Goal: Task Accomplishment & Management: Use online tool/utility

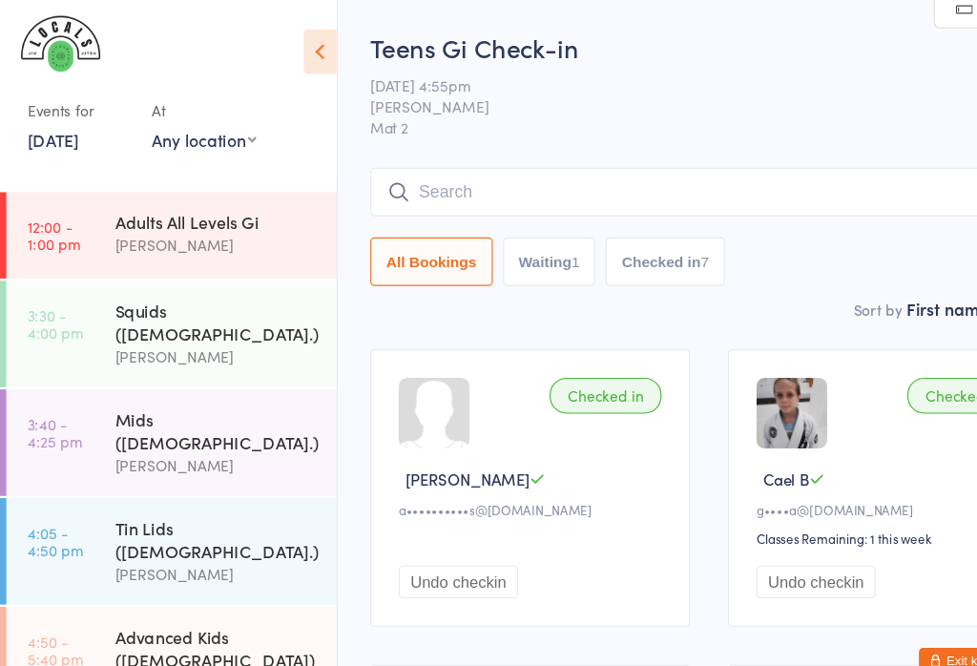
scroll to position [294, 0]
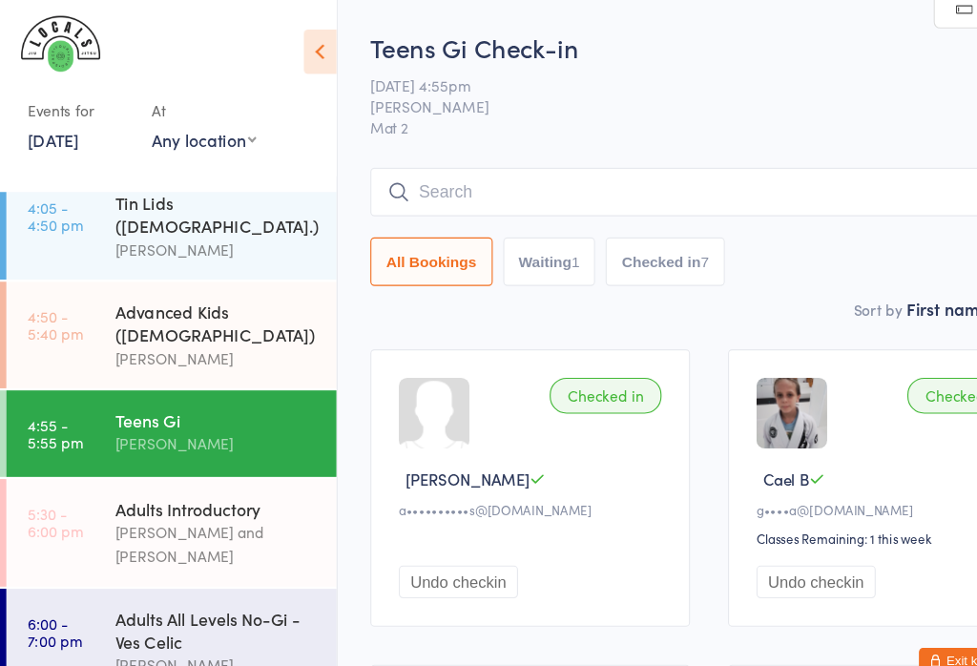
click at [90, 631] on link "6:00 - 7:15 pm Adults All Levels Gi - [PERSON_NAME] [PERSON_NAME]" at bounding box center [155, 679] width 299 height 96
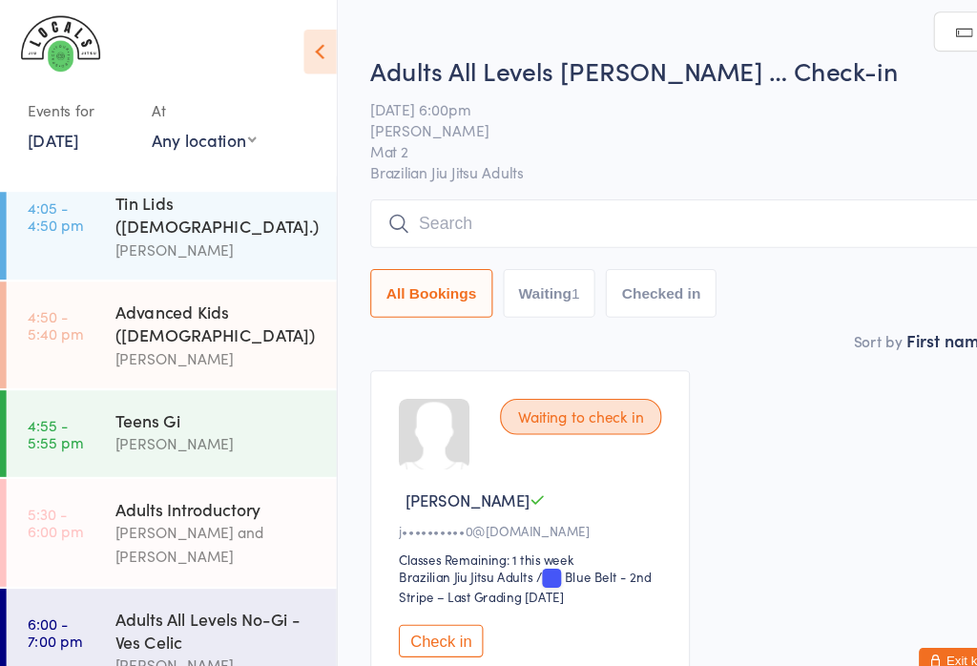
click at [503, 189] on input "search" at bounding box center [641, 202] width 612 height 44
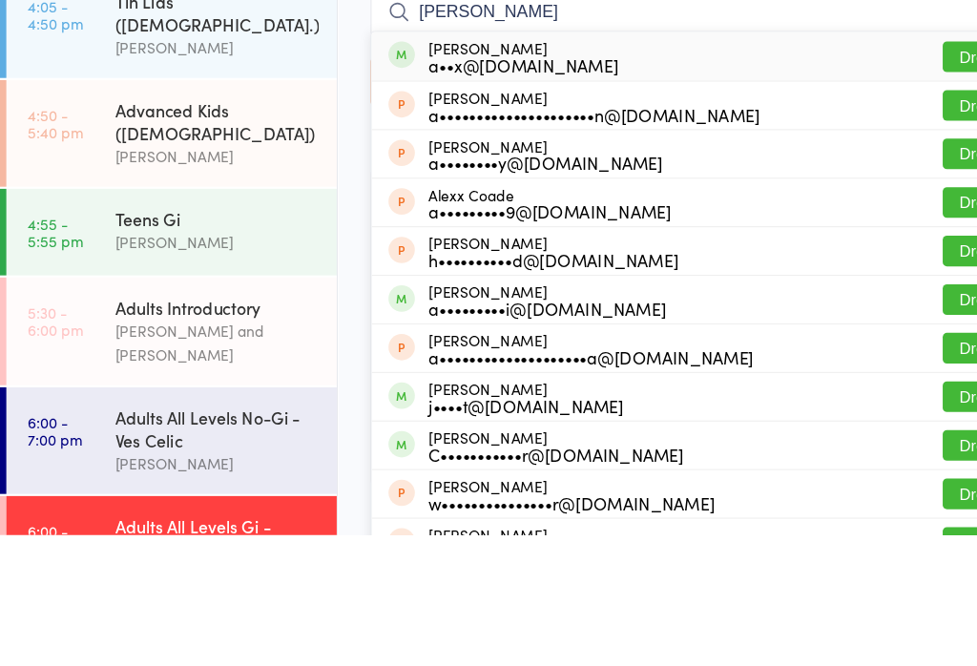
type input "[PERSON_NAME]"
click at [869, 219] on button "Drop in" at bounding box center [890, 233] width 76 height 28
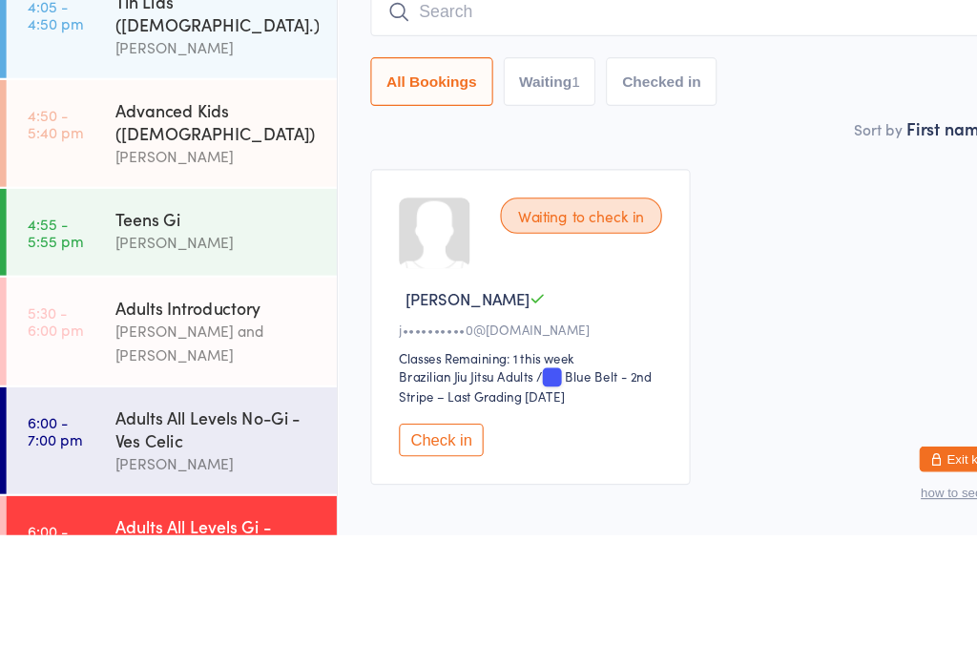
scroll to position [99, 0]
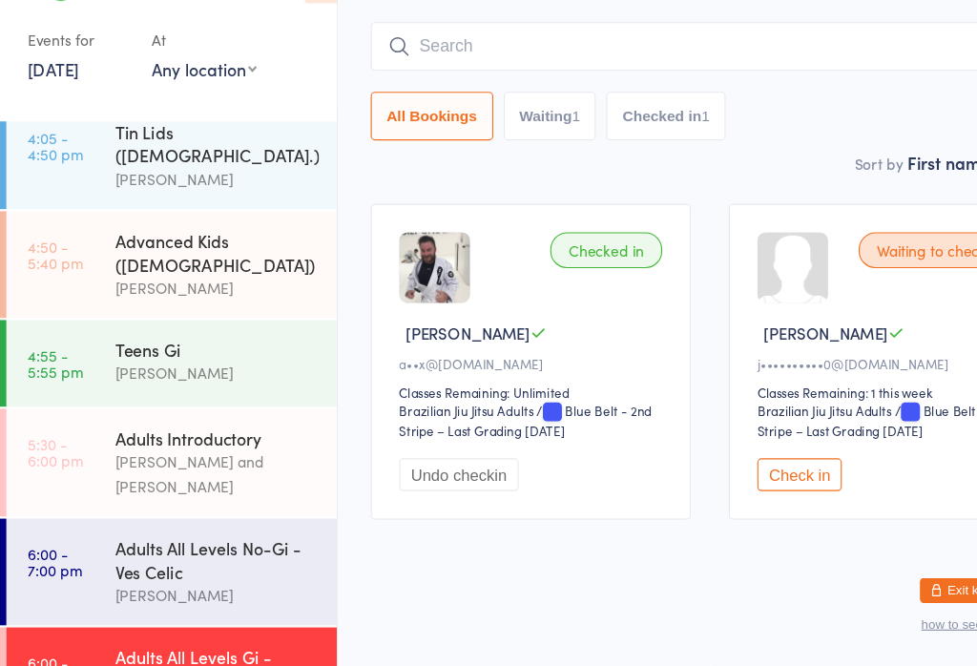
click at [492, 84] on input "search" at bounding box center [641, 106] width 612 height 44
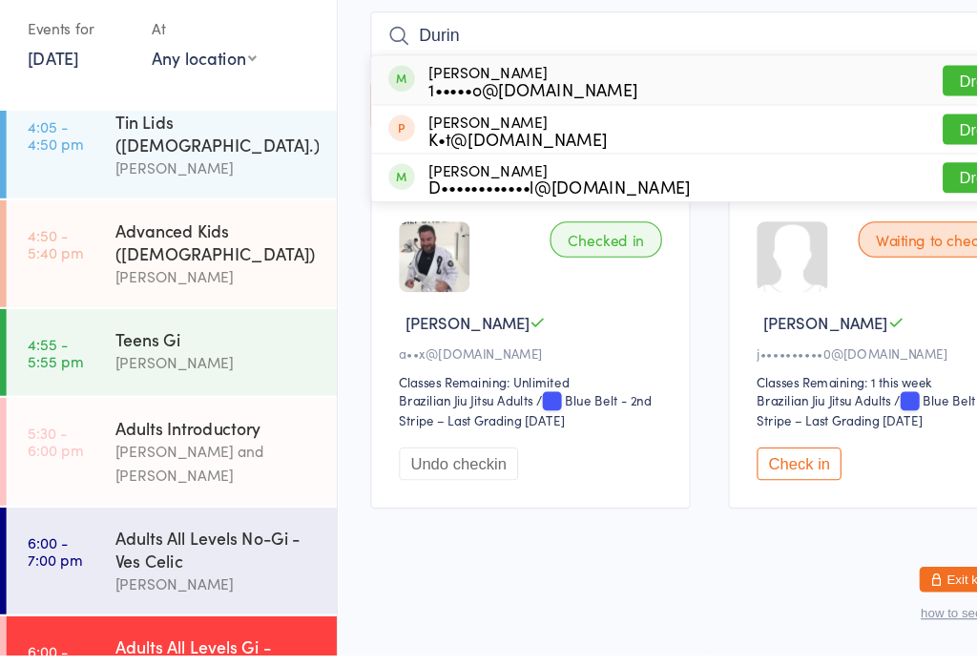
type input "Durin"
click at [869, 133] on button "Drop in" at bounding box center [890, 147] width 76 height 28
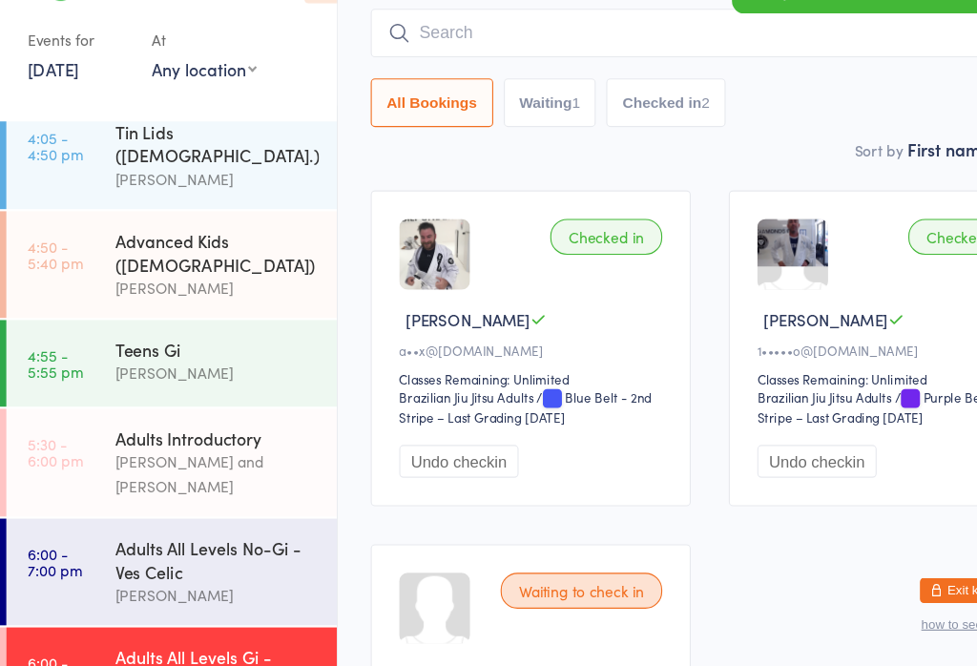
click at [496, 72] on input "search" at bounding box center [641, 94] width 612 height 44
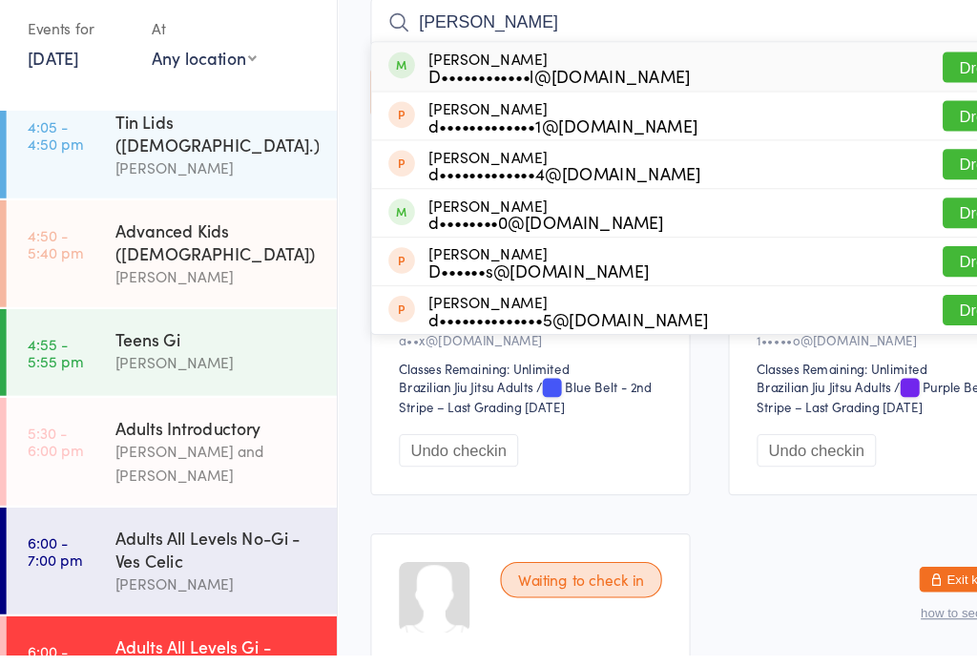
type input "[PERSON_NAME]"
click at [859, 120] on button "Drop in" at bounding box center [890, 134] width 76 height 28
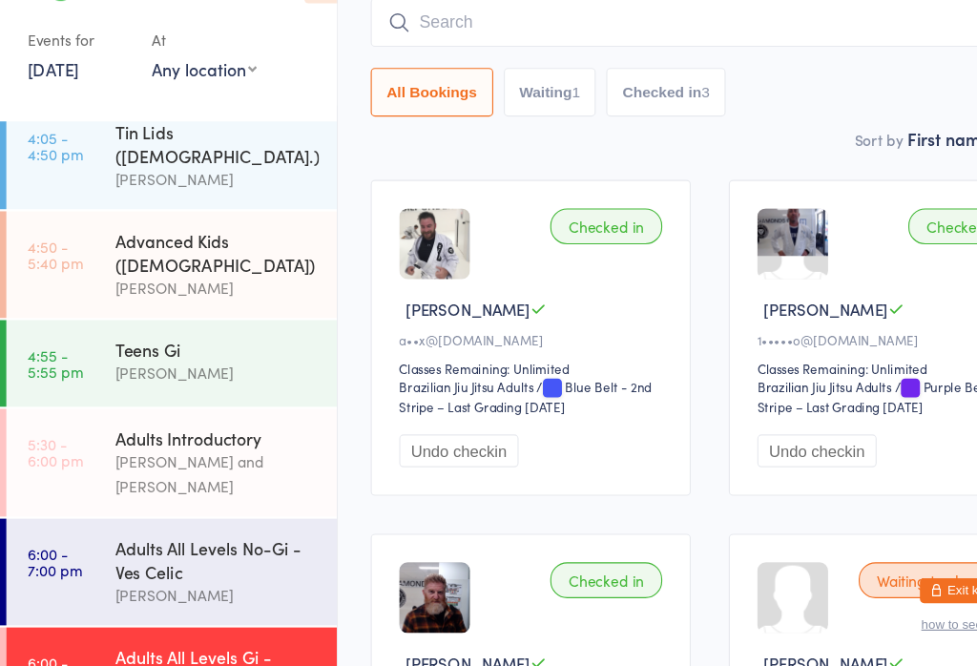
click at [121, 390] on div "[PERSON_NAME]" at bounding box center [196, 401] width 184 height 22
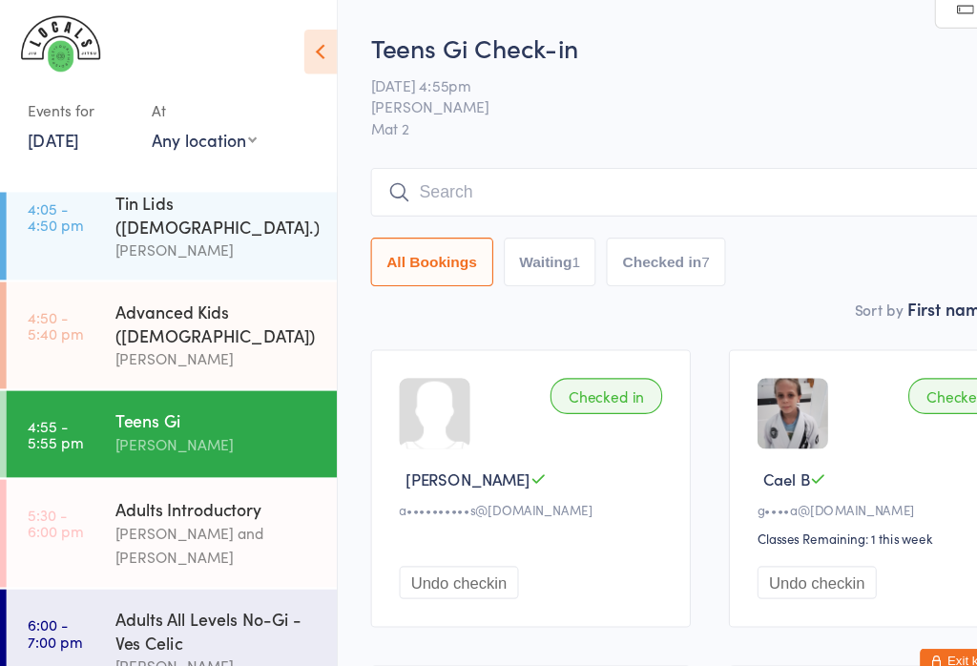
click at [419, 162] on input "search" at bounding box center [641, 174] width 612 height 44
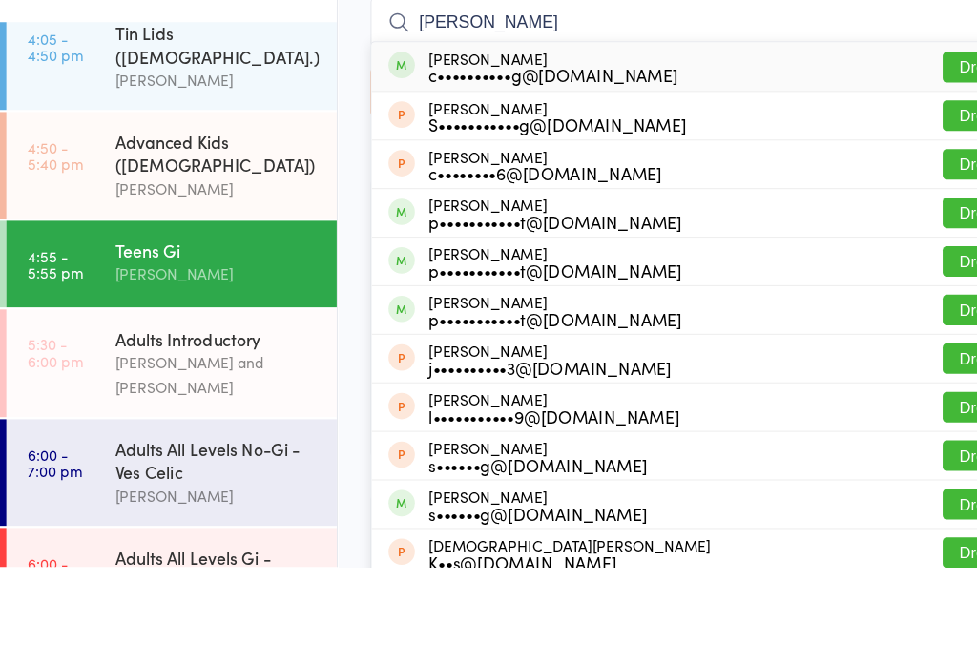
type input "[PERSON_NAME]"
click at [853, 200] on button "Drop in" at bounding box center [890, 214] width 76 height 28
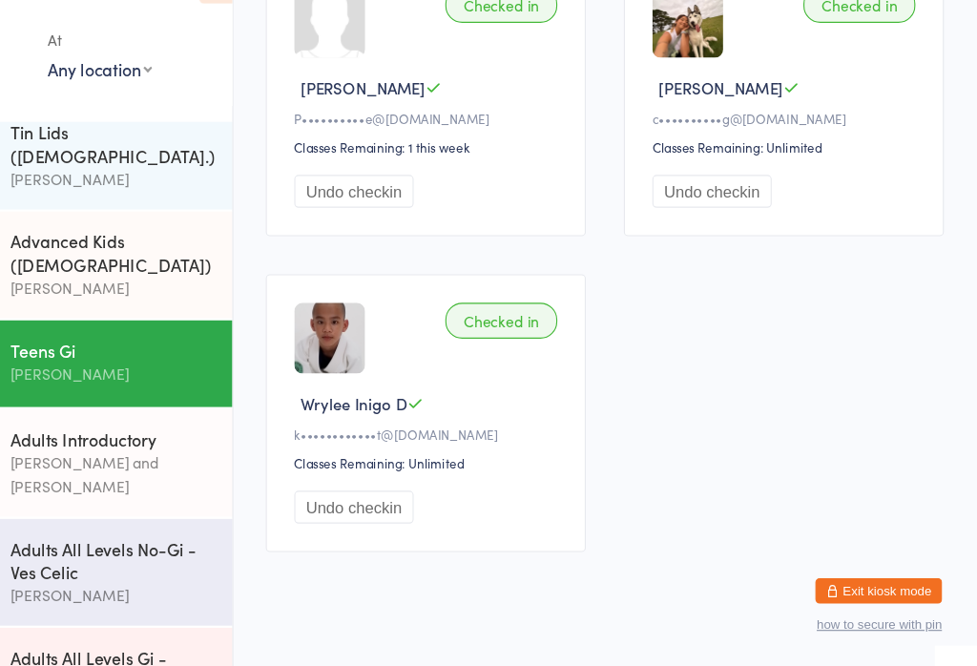
scroll to position [1209, 0]
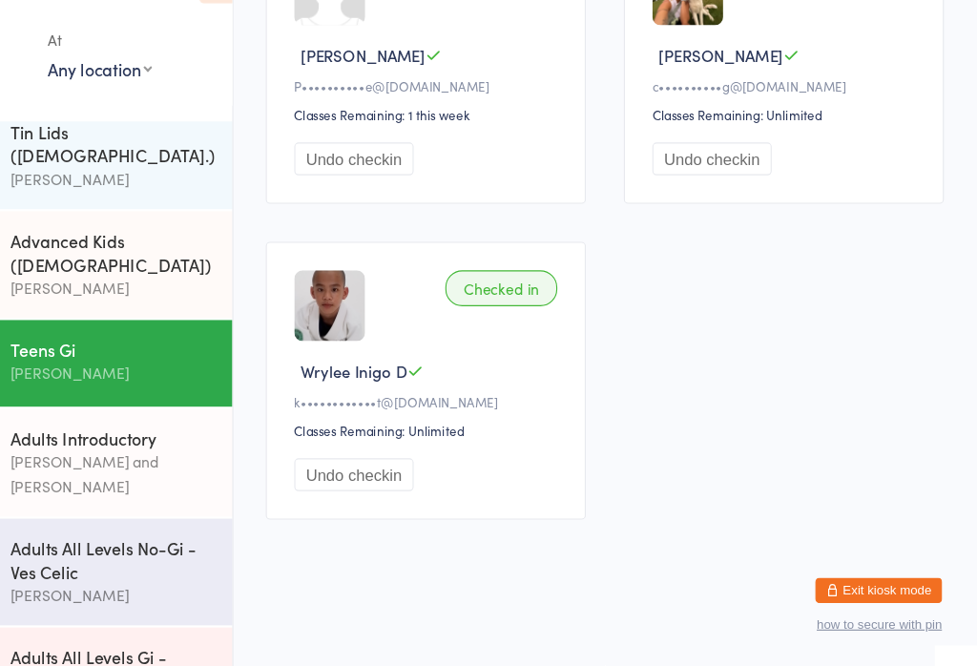
click at [108, 647] on div "Adults All Levels Gi - [PERSON_NAME]" at bounding box center [196, 668] width 184 height 42
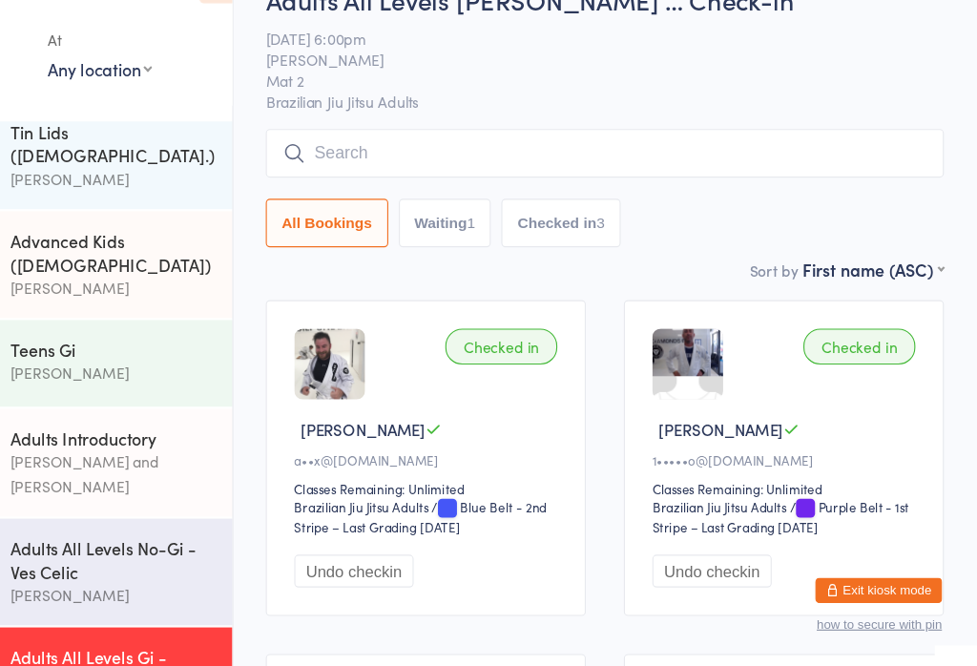
click at [387, 180] on input "search" at bounding box center [641, 202] width 612 height 44
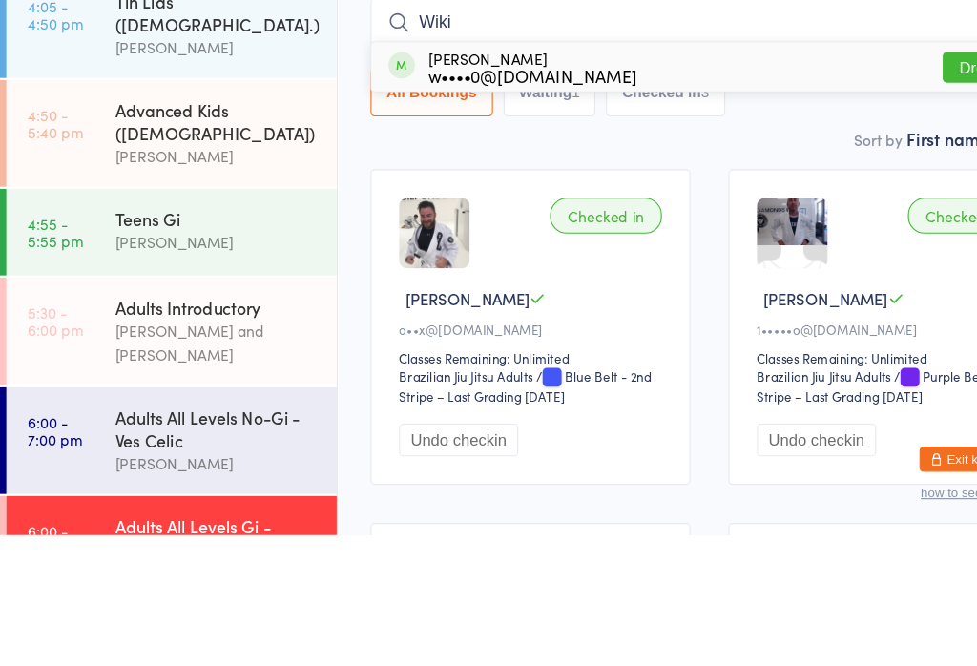
type input "Wiki"
click at [878, 229] on button "Drop in" at bounding box center [890, 243] width 76 height 28
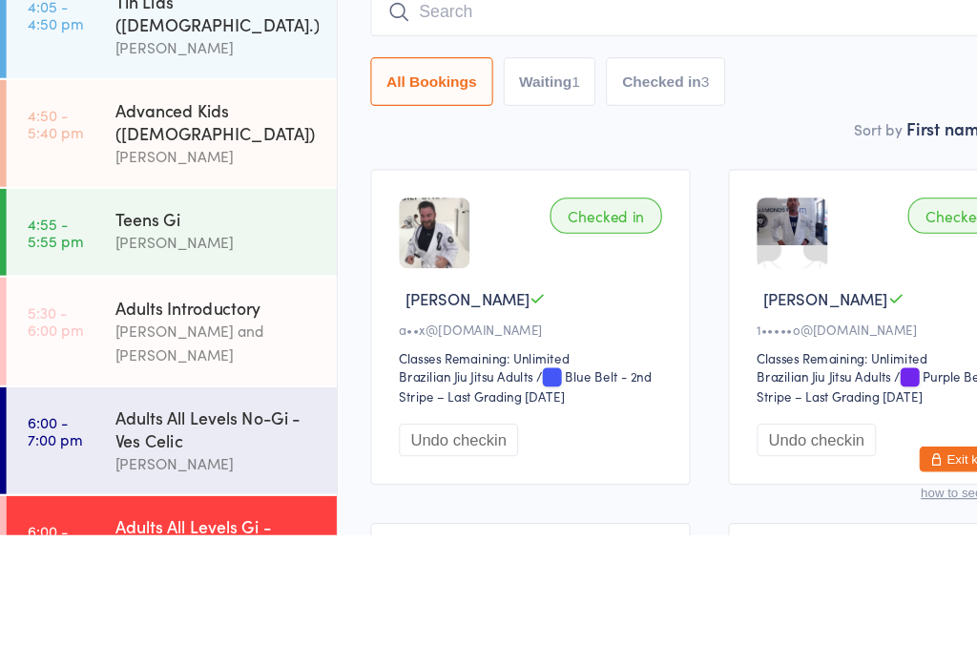
scroll to position [118, 0]
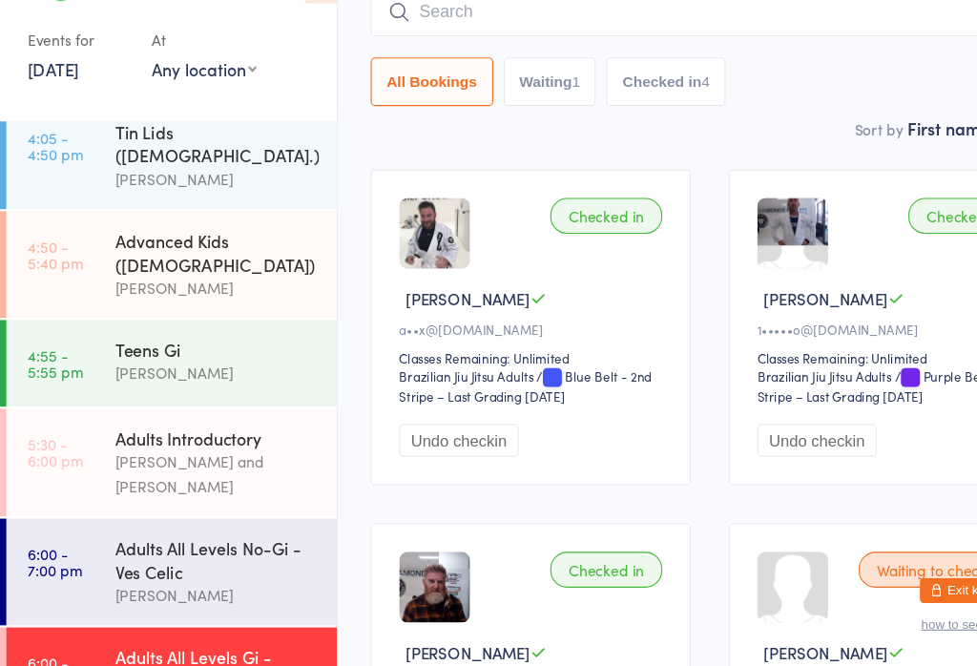
click at [129, 271] on div "Advanced Kids ([DEMOGRAPHIC_DATA])" at bounding box center [196, 292] width 184 height 42
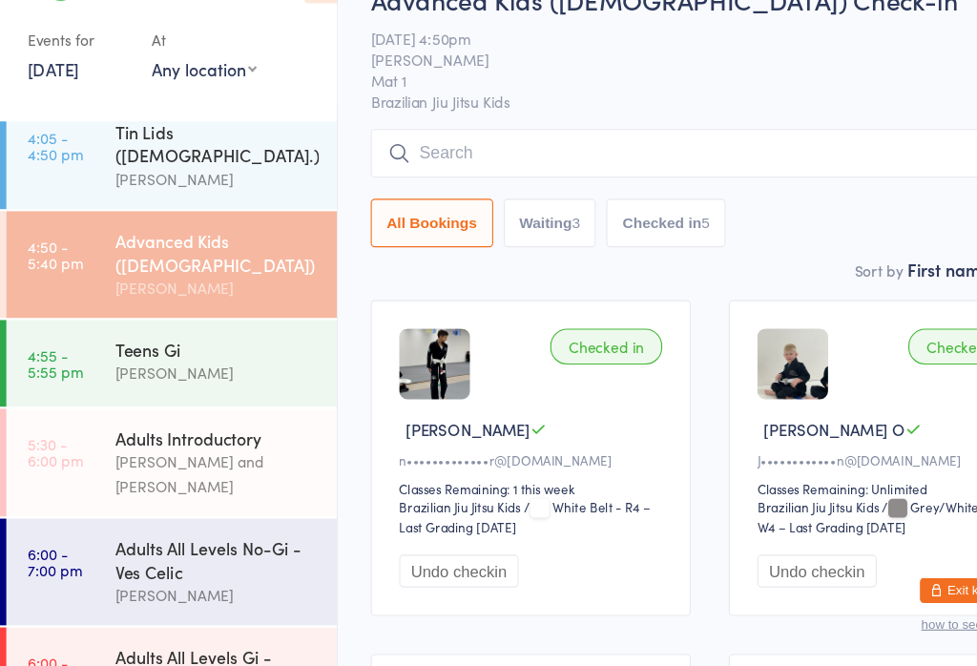
click at [582, 111] on div "Advanced Kids ([DEMOGRAPHIC_DATA]) Check-in [DATE] 4:50pm [PERSON_NAME] Mat 1 B…" at bounding box center [641, 172] width 612 height 249
click at [585, 180] on input "search" at bounding box center [641, 202] width 612 height 44
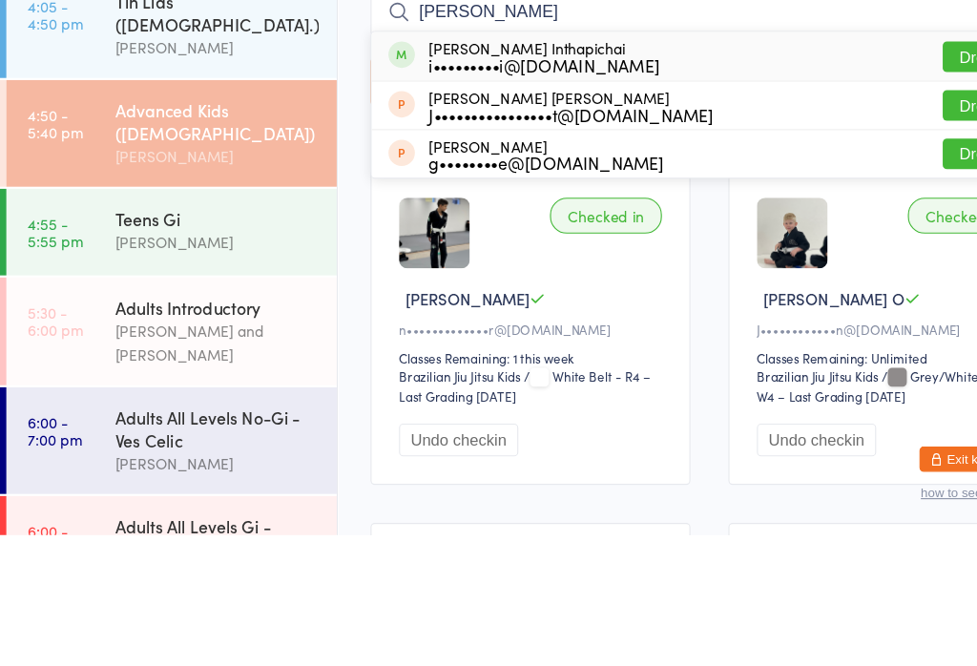
type input "[PERSON_NAME]"
click at [874, 219] on button "Drop in" at bounding box center [890, 233] width 76 height 28
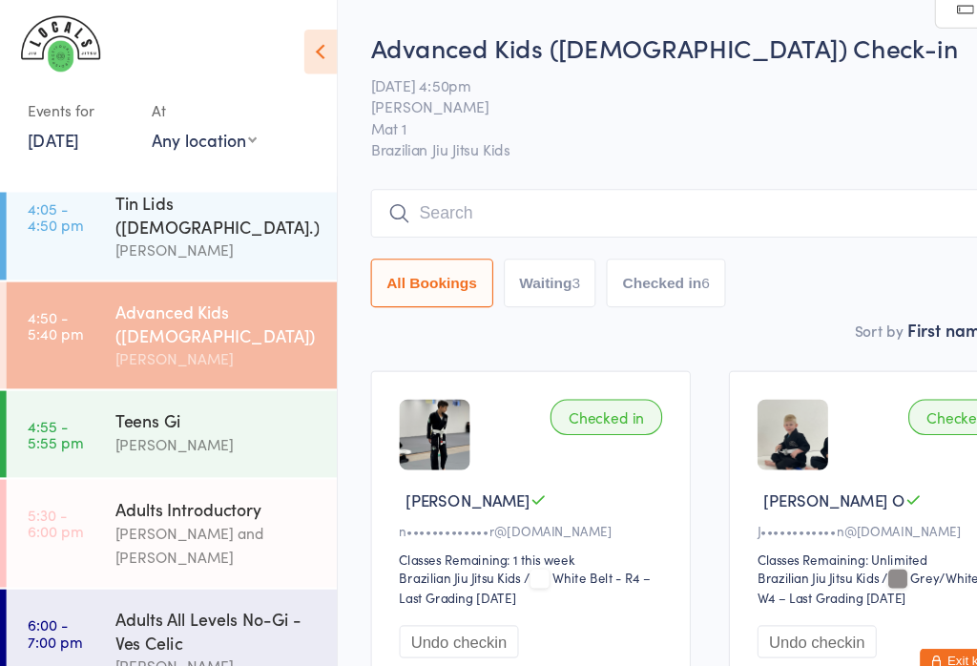
click at [639, 237] on button "Checked in 6" at bounding box center [602, 256] width 108 height 44
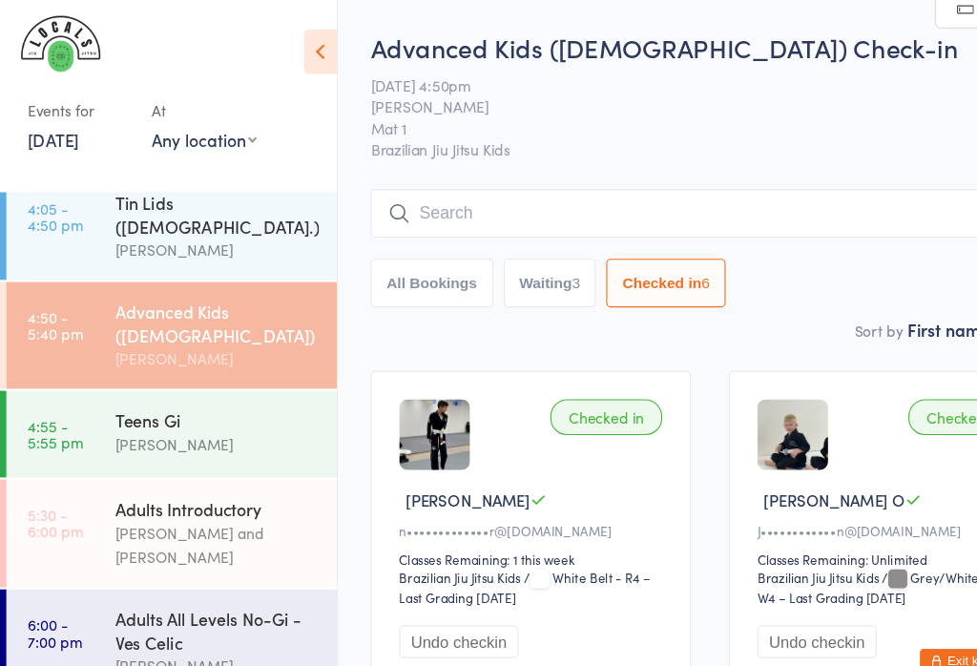
click at [396, 247] on button "All Bookings" at bounding box center [390, 256] width 111 height 44
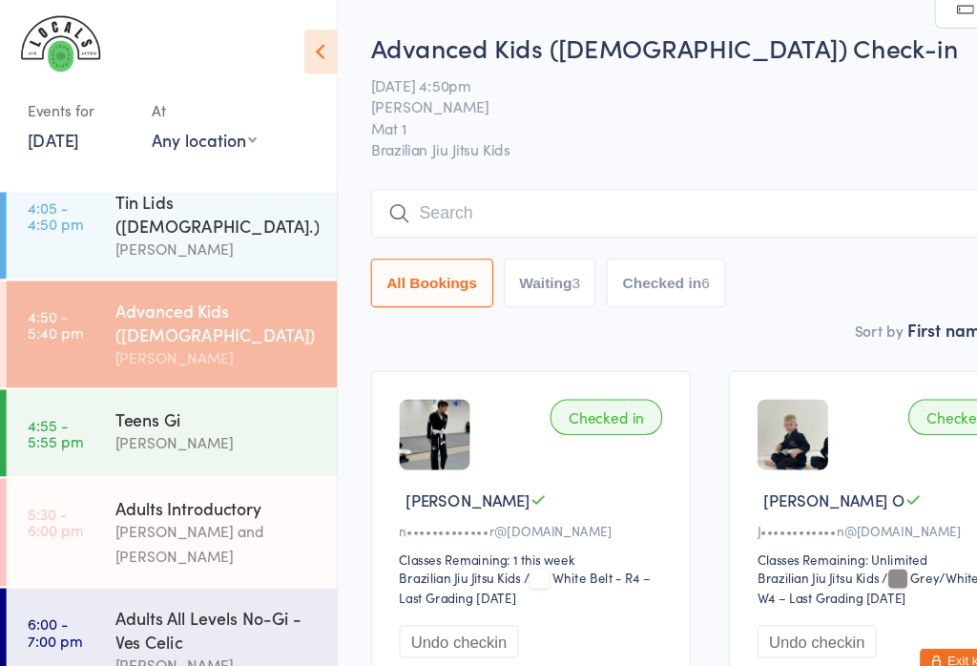
scroll to position [294, 0]
click at [237, 549] on div "Adults All Levels No-Gi - Ves Celic" at bounding box center [196, 570] width 184 height 42
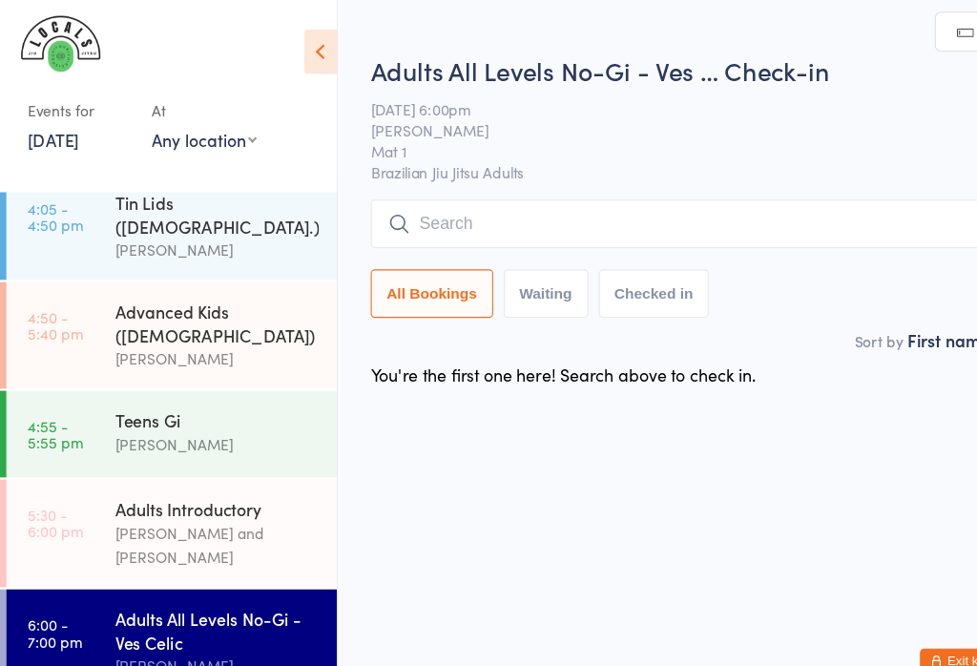
click at [510, 205] on input "search" at bounding box center [641, 202] width 612 height 44
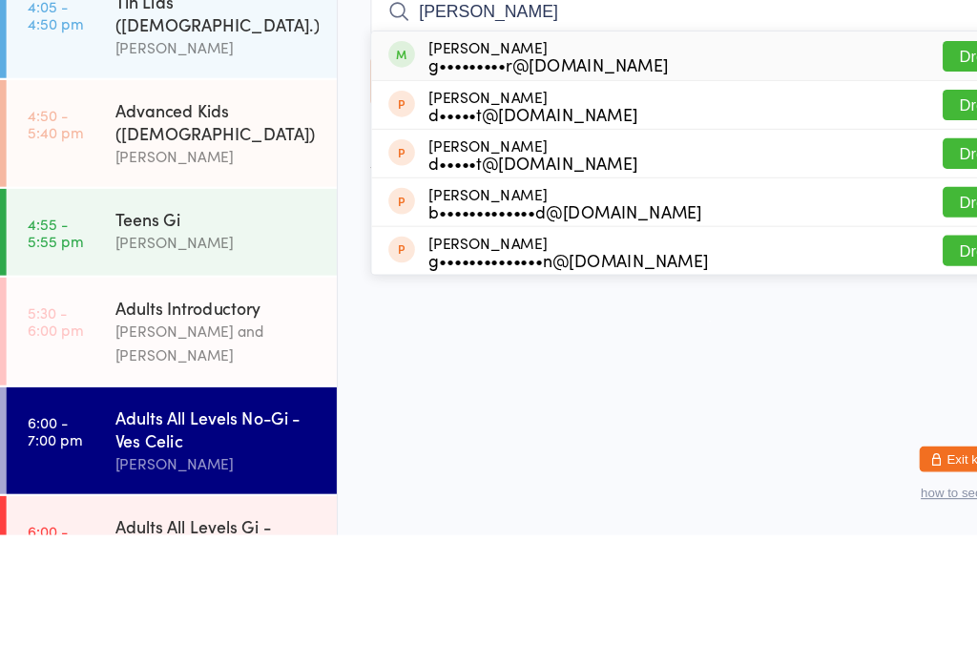
type input "[PERSON_NAME]"
click at [855, 211] on div "[PERSON_NAME] g•••••••••r@[DOMAIN_NAME] Drop in" at bounding box center [641, 233] width 611 height 44
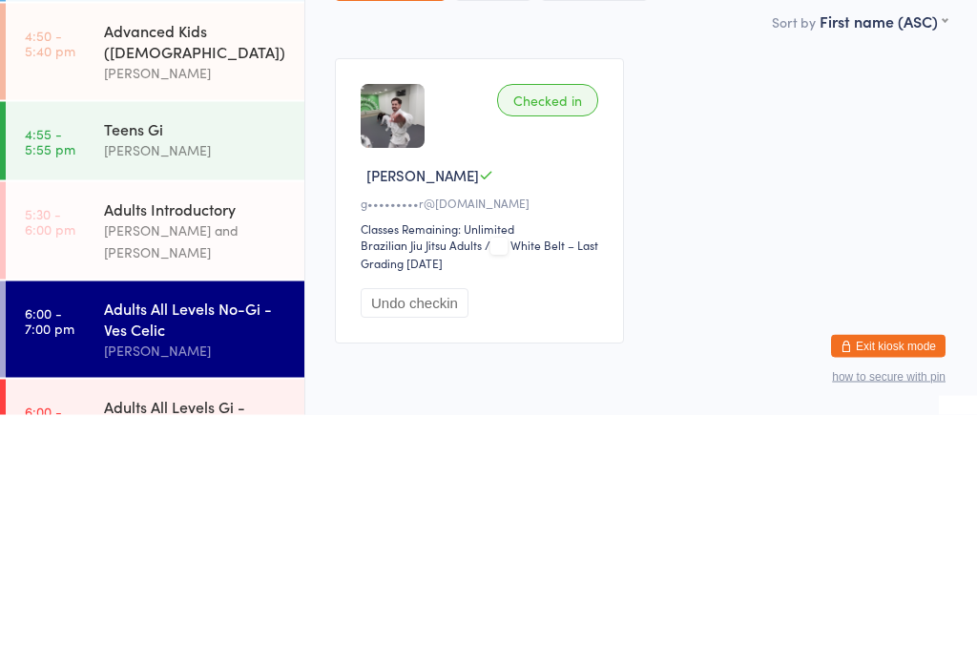
scroll to position [24, 0]
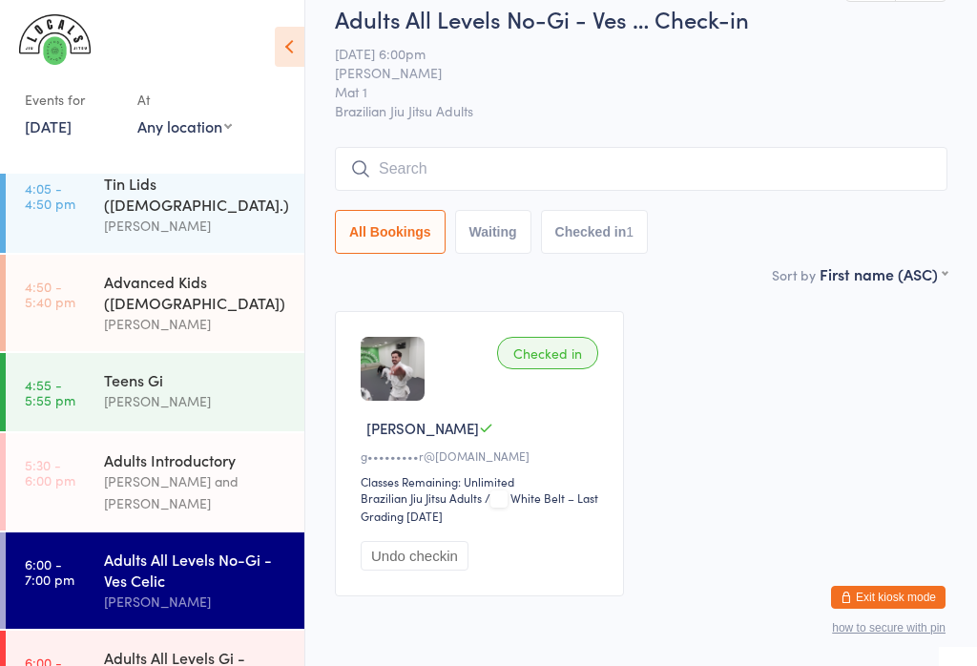
click at [838, 73] on span "[PERSON_NAME]" at bounding box center [626, 72] width 583 height 19
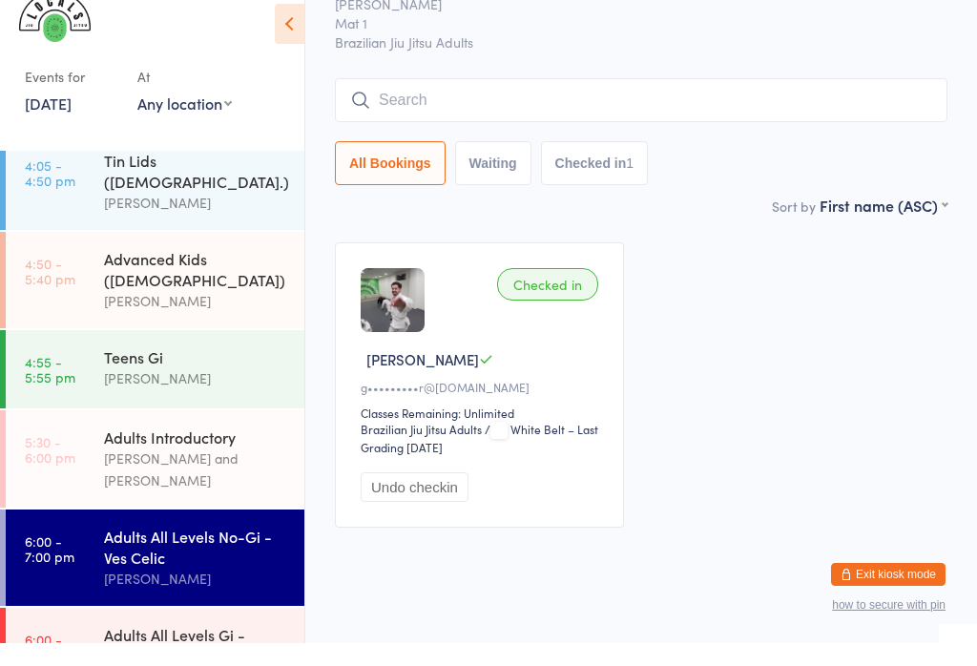
scroll to position [264, 0]
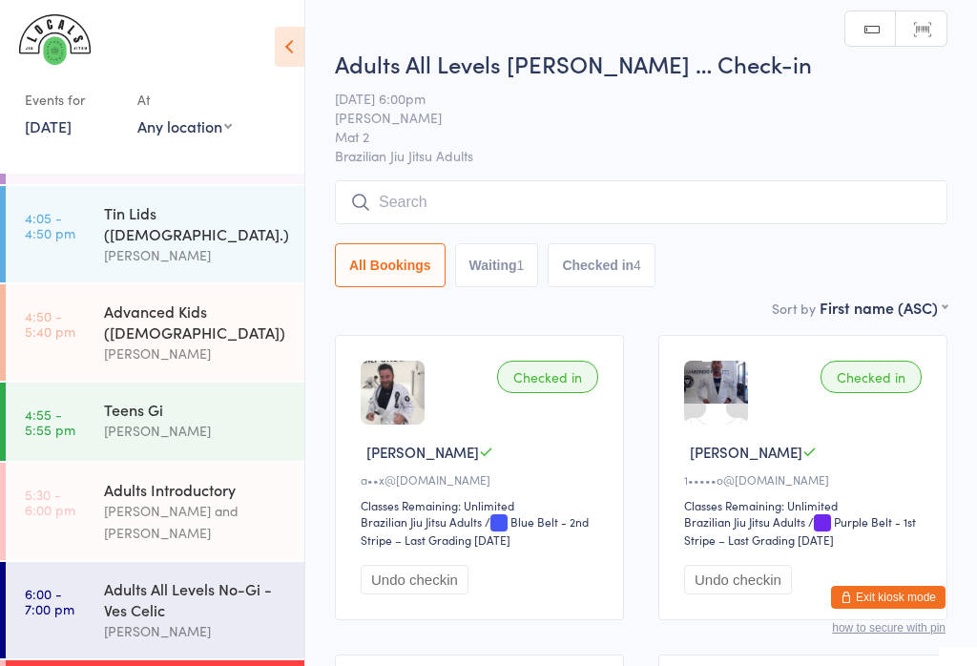
click at [531, 207] on input "search" at bounding box center [641, 202] width 612 height 44
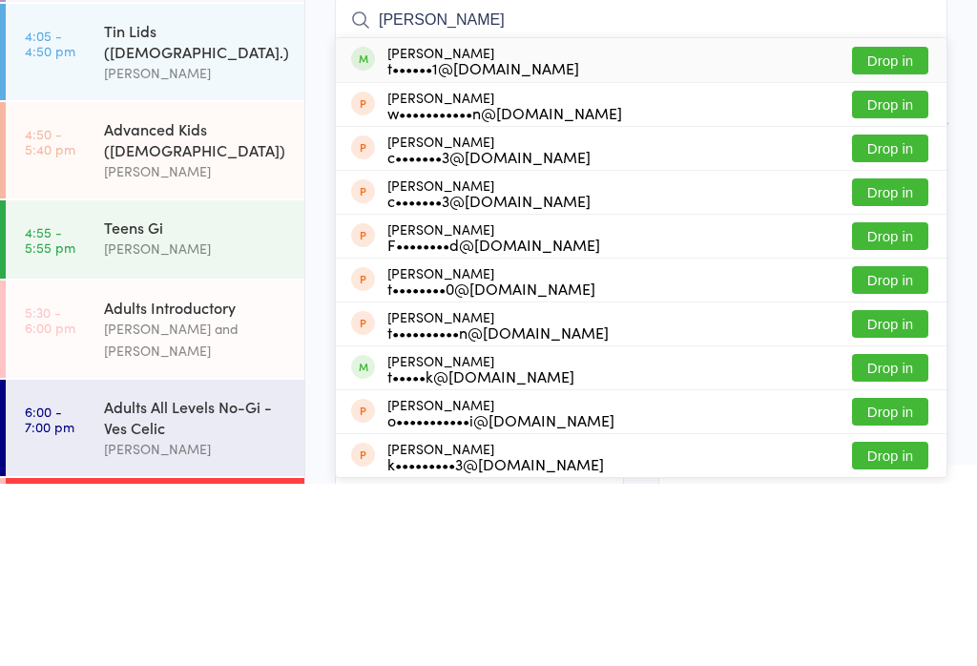
type input "[PERSON_NAME]"
click at [894, 229] on button "Drop in" at bounding box center [890, 243] width 76 height 28
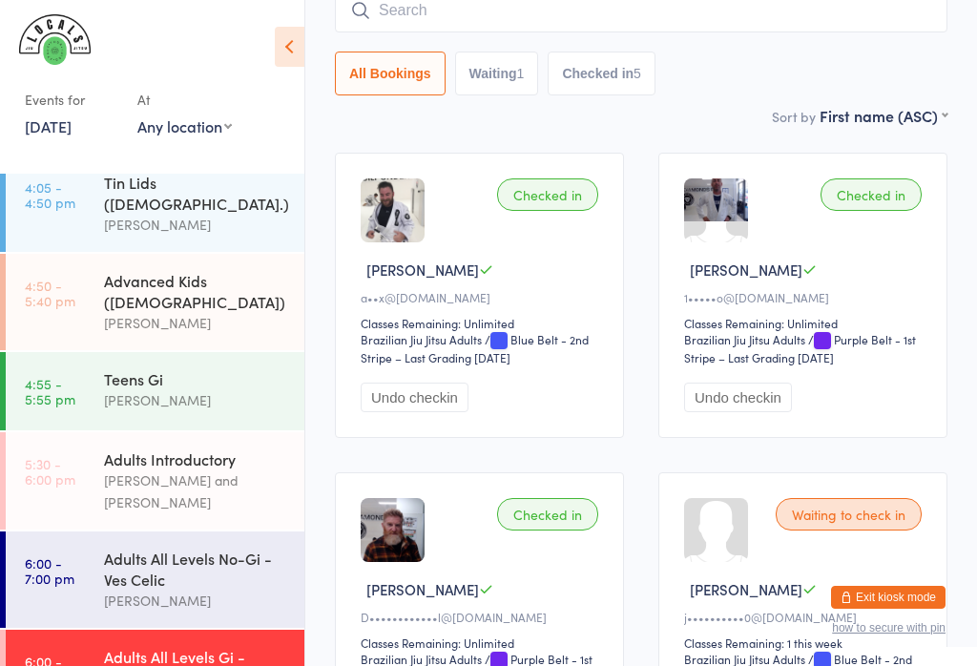
scroll to position [294, 0]
click at [623, 31] on input "search" at bounding box center [641, 11] width 612 height 44
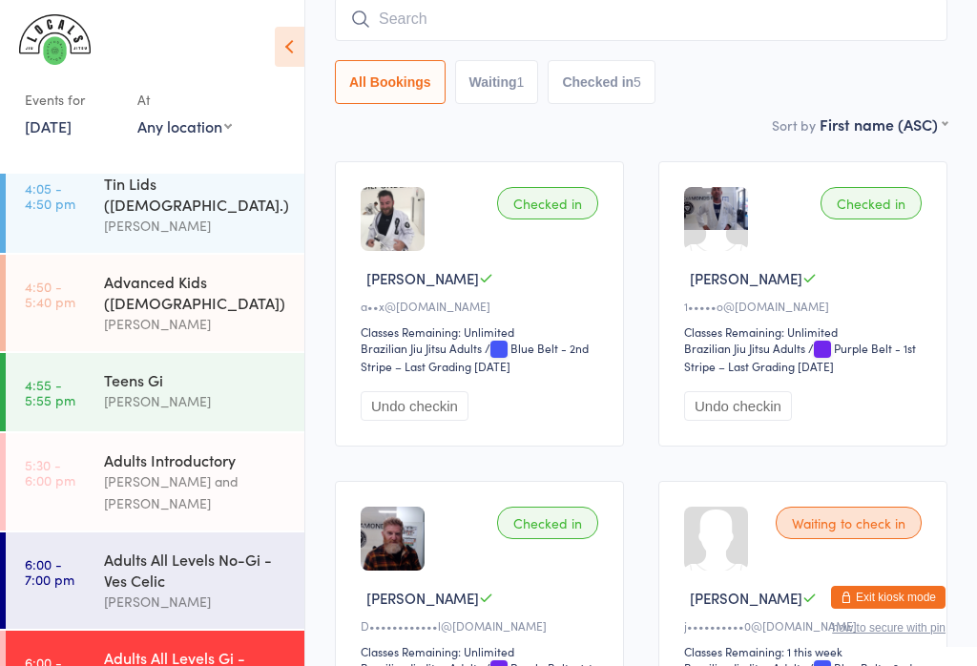
scroll to position [173, 0]
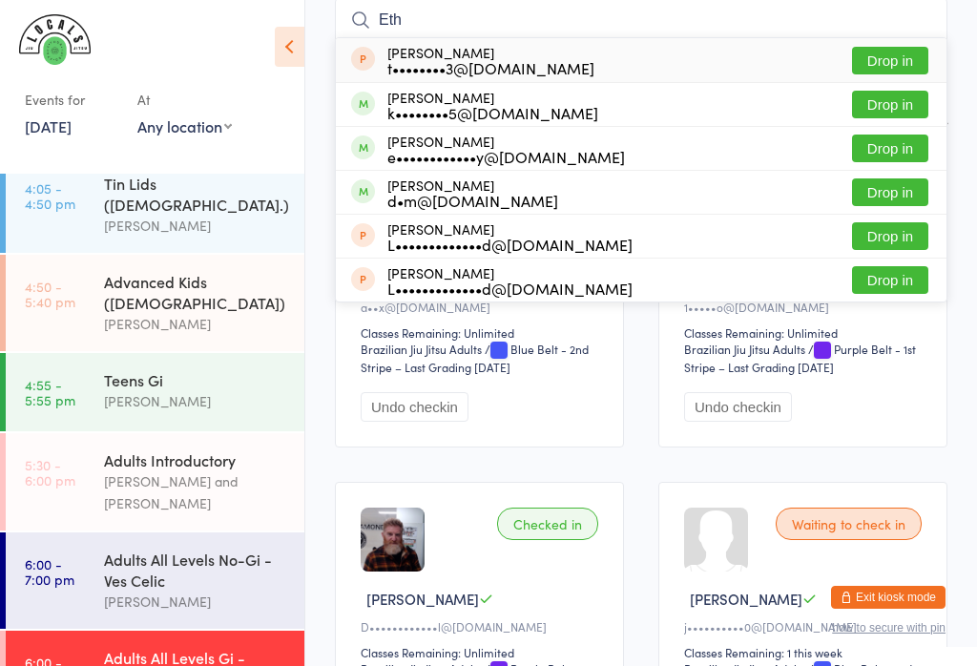
type input "Eth"
click at [894, 152] on button "Drop in" at bounding box center [890, 149] width 76 height 28
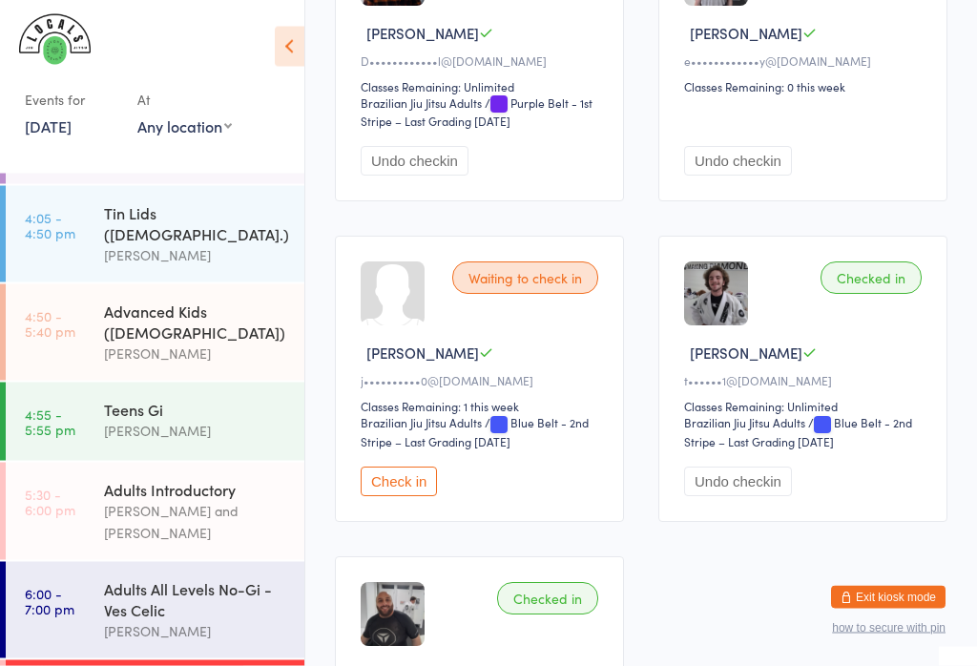
scroll to position [747, 0]
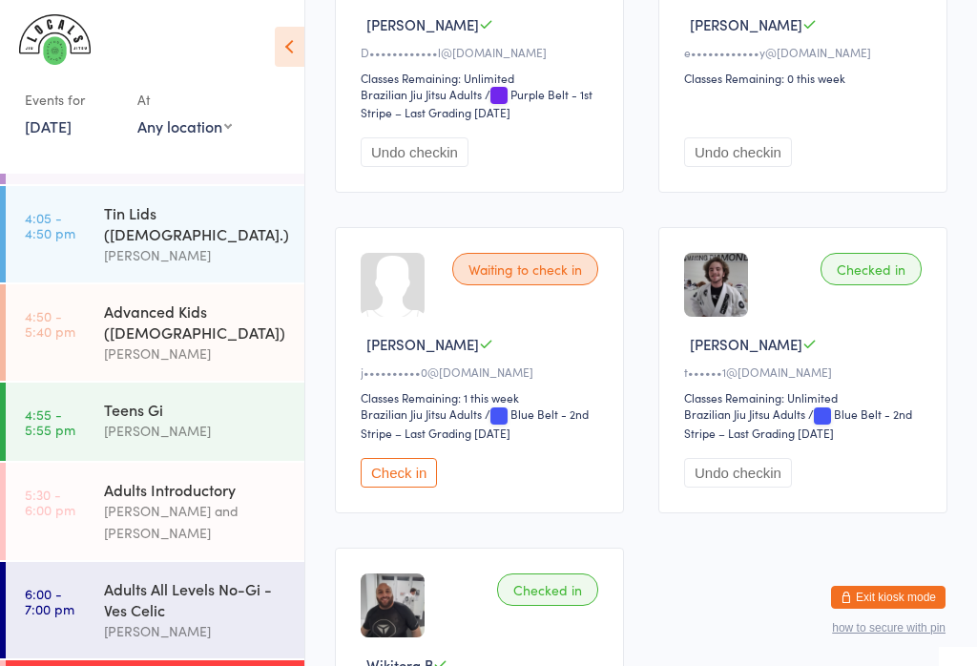
click at [198, 578] on div "Adults All Levels No-Gi - Ves Celic" at bounding box center [196, 599] width 184 height 42
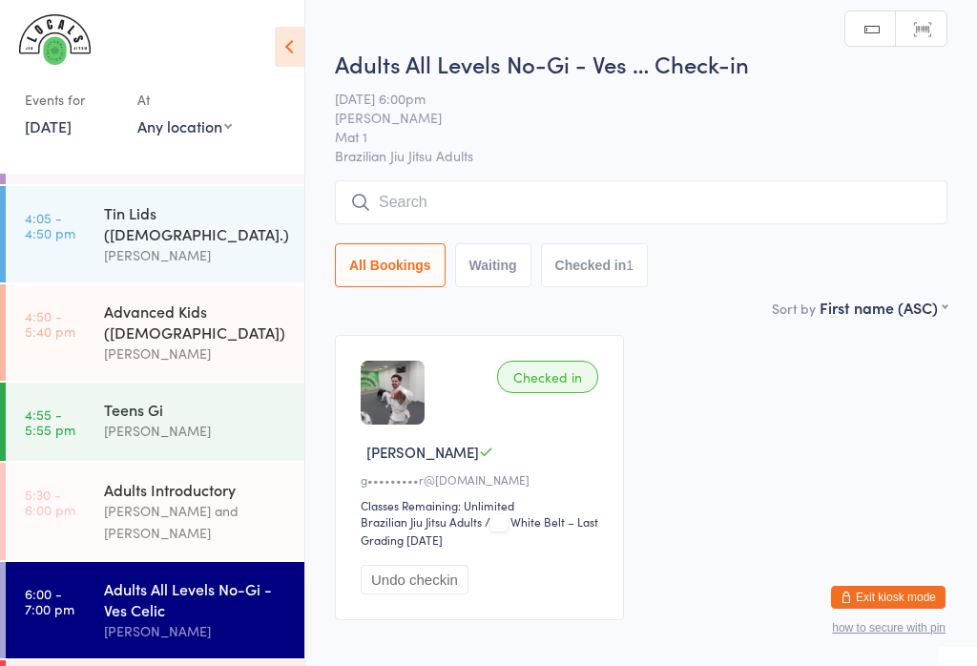
click at [514, 208] on input "search" at bounding box center [641, 202] width 612 height 44
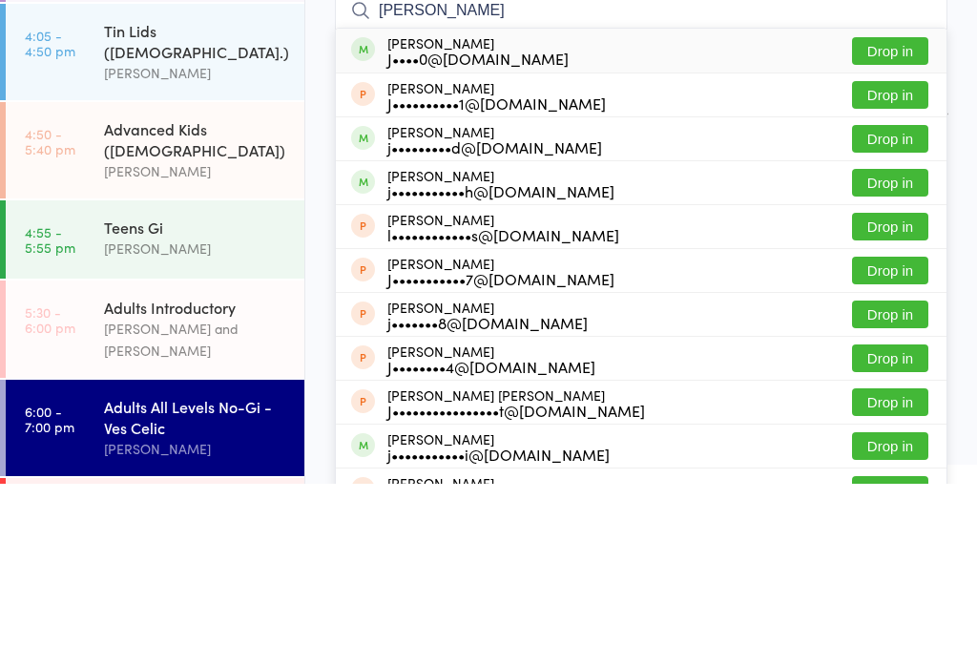
type input "[PERSON_NAME]"
click at [907, 219] on button "Drop in" at bounding box center [890, 233] width 76 height 28
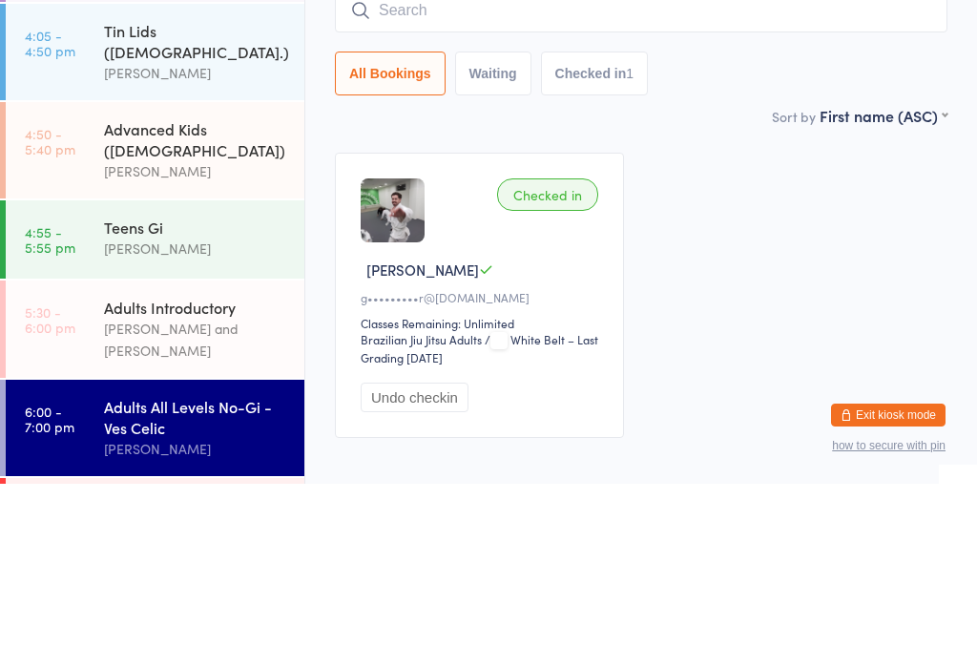
scroll to position [99, 0]
